Goal: Find contact information: Find contact information

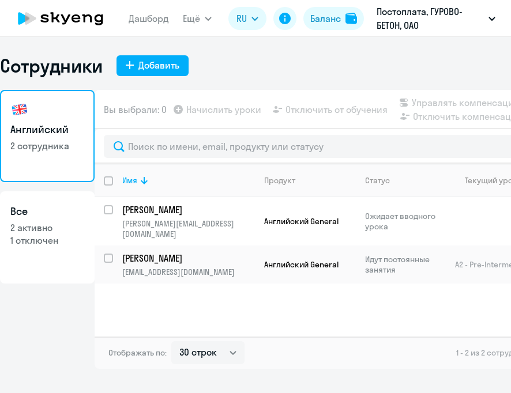
select select "30"
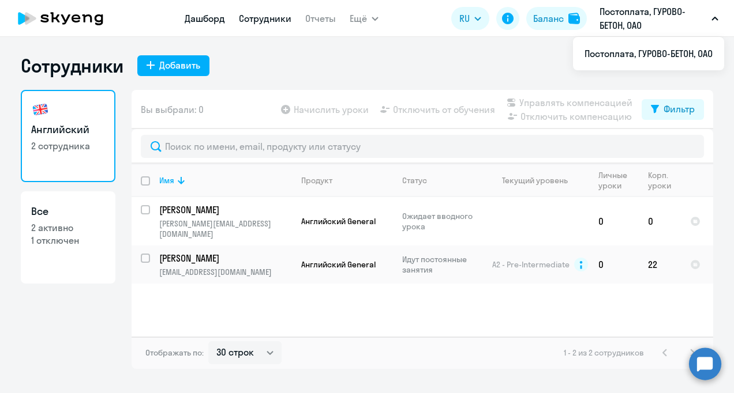
click at [203, 23] on link "Дашборд" at bounding box center [205, 19] width 40 height 12
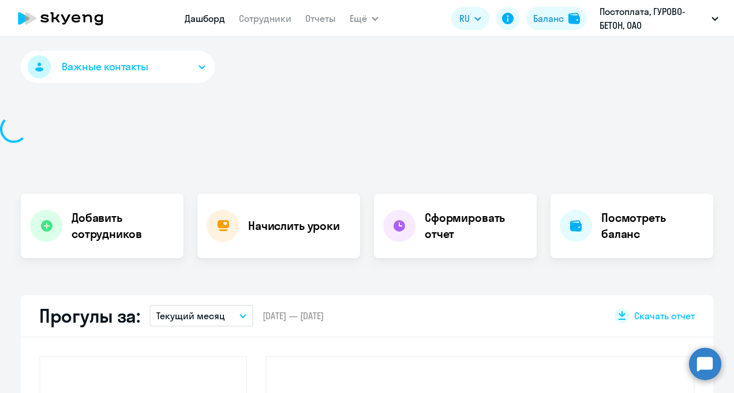
select select "30"
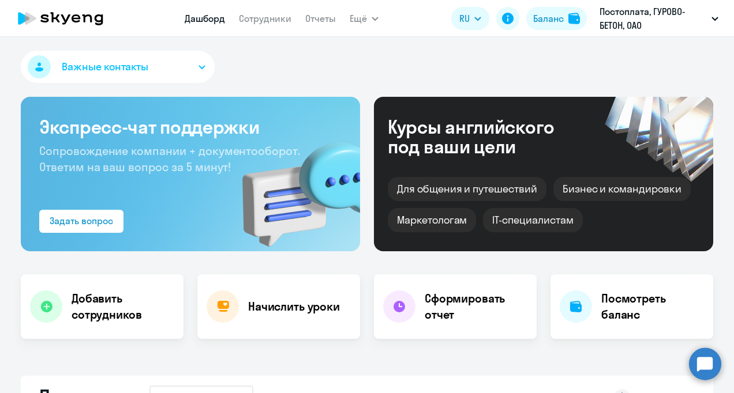
click at [89, 22] on icon at bounding box center [61, 18] width 102 height 29
click at [250, 16] on link "Сотрудники" at bounding box center [265, 19] width 52 height 12
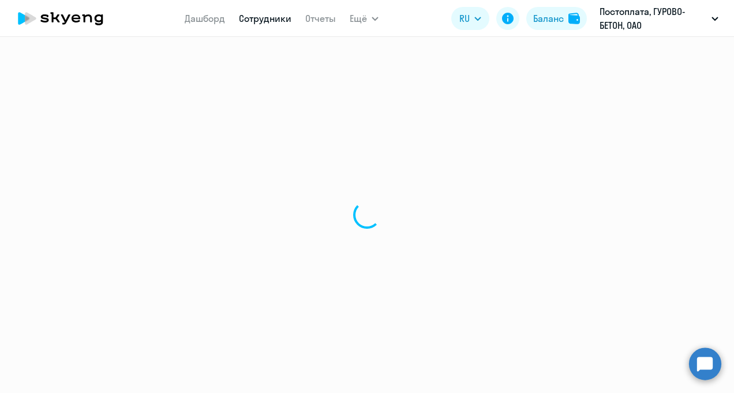
select select "30"
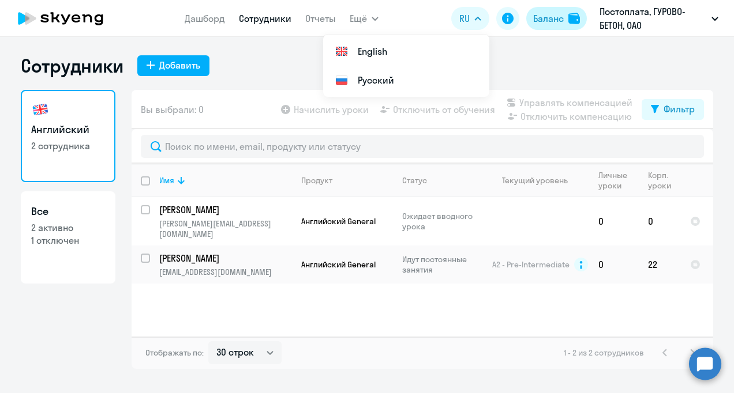
click at [511, 19] on div "Баланс" at bounding box center [548, 19] width 31 height 14
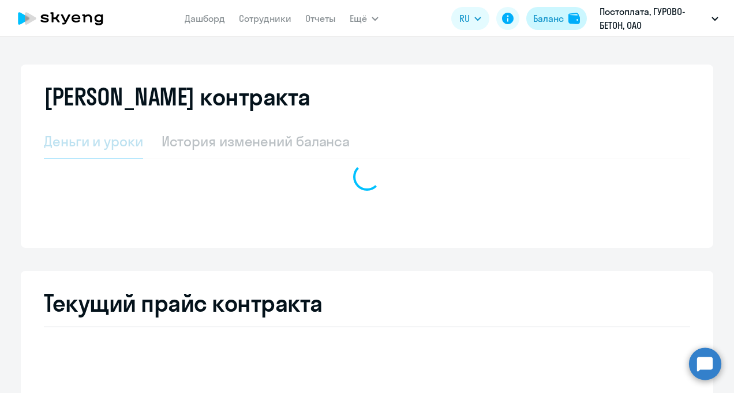
select select "english_adult_not_native_speaker"
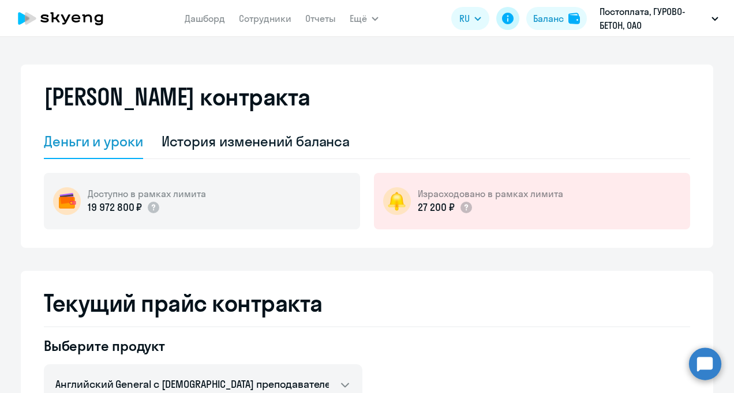
click at [510, 18] on icon at bounding box center [508, 19] width 12 height 12
click at [211, 17] on link "Дашборд" at bounding box center [205, 19] width 40 height 12
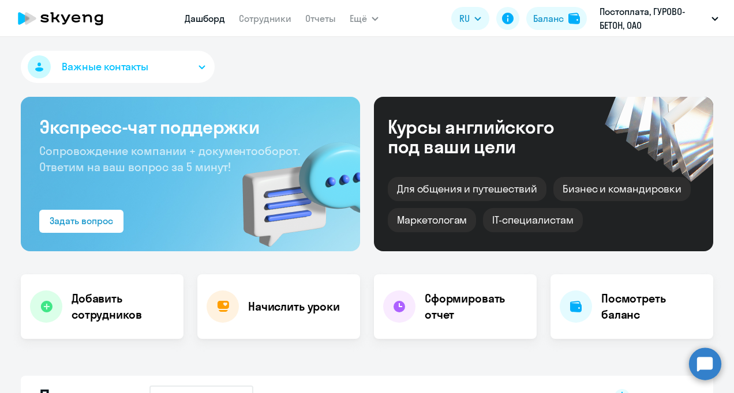
select select "30"
click at [199, 68] on icon "button" at bounding box center [202, 67] width 6 height 3
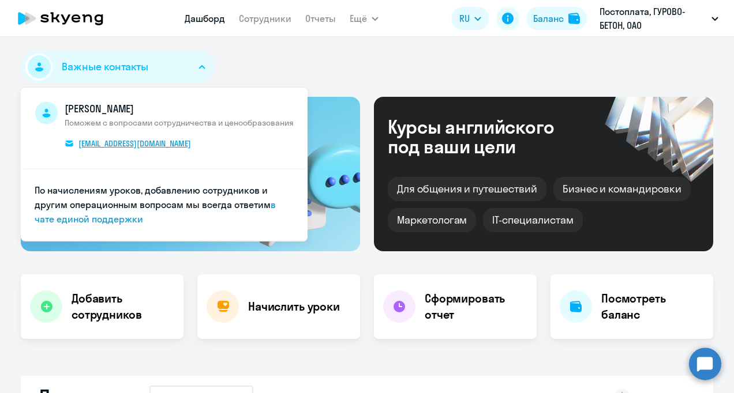
click at [160, 145] on link "[EMAIL_ADDRESS][DOMAIN_NAME]" at bounding box center [133, 143] width 136 height 13
